Goal: Find specific page/section: Find specific page/section

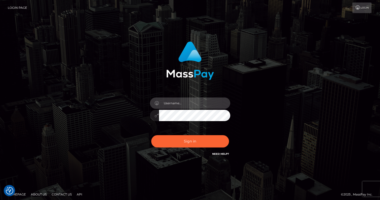
click at [187, 105] on input "text" at bounding box center [194, 102] width 71 height 11
type input "oli.fanvue"
click at [187, 103] on input "text" at bounding box center [194, 102] width 71 height 11
type input "oli.fanvue"
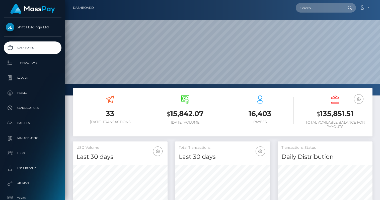
scroll to position [89, 95]
click at [317, 9] on input "text" at bounding box center [319, 8] width 47 height 10
paste input "papathanasioumitsos312@gmail.com"
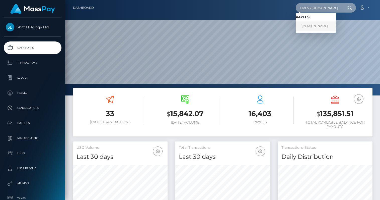
type input "papathanasioumitsos312@gmail.com"
click at [321, 26] on link "DIMITRIOS PAPATHANASIOU" at bounding box center [316, 25] width 40 height 9
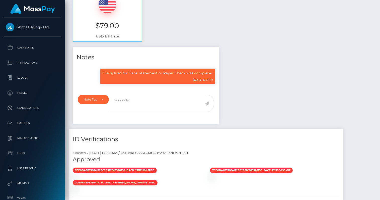
scroll to position [60, 95]
